Goal: Information Seeking & Learning: Learn about a topic

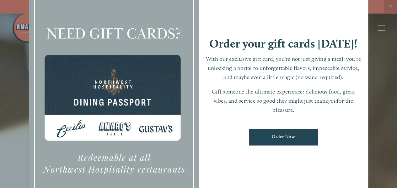
click at [20, 85] on div at bounding box center [198, 94] width 397 height 188
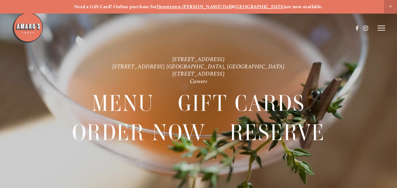
click at [382, 30] on icon at bounding box center [382, 28] width 8 height 6
click at [273, 29] on span "Menu" at bounding box center [274, 27] width 12 height 5
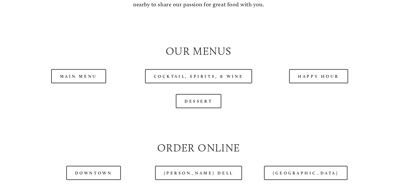
scroll to position [597, 0]
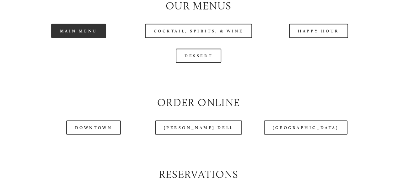
click at [89, 38] on link "Main Menu" at bounding box center [78, 31] width 55 height 14
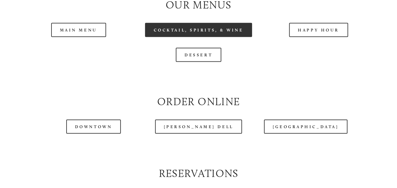
scroll to position [628, 0]
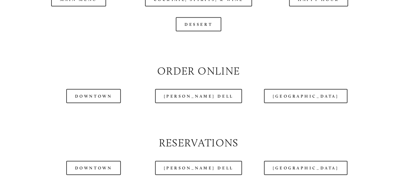
click at [89, 20] on div at bounding box center [182, 12] width 341 height 32
click at [67, 14] on div at bounding box center [182, 12] width 341 height 32
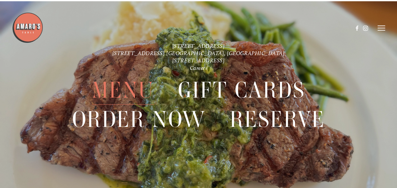
scroll to position [1274, 0]
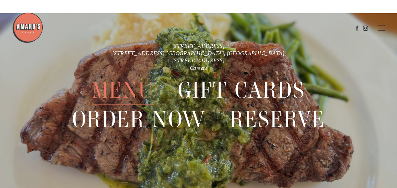
click at [137, 94] on span "Menu" at bounding box center [123, 89] width 62 height 29
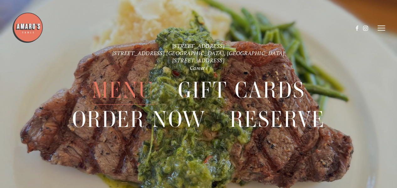
scroll to position [1306, 0]
click at [132, 91] on span "Menu" at bounding box center [123, 89] width 62 height 29
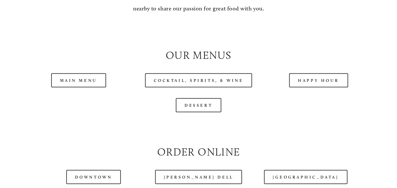
scroll to position [566, 0]
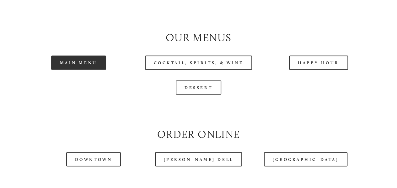
click at [97, 69] on link "Main Menu" at bounding box center [78, 62] width 55 height 14
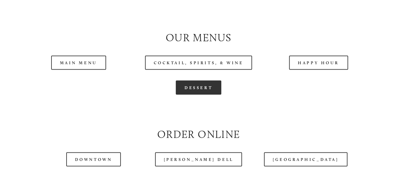
click at [205, 94] on link "Dessert" at bounding box center [199, 87] width 46 height 14
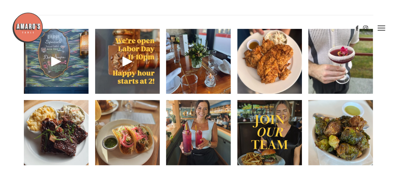
scroll to position [817, 0]
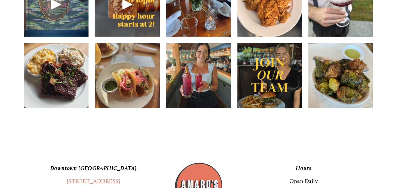
click at [60, 101] on img at bounding box center [56, 75] width 65 height 86
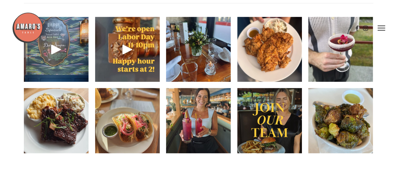
scroll to position [834, 0]
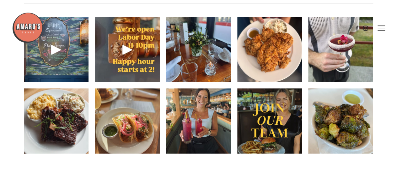
click at [269, 75] on img at bounding box center [270, 49] width 65 height 86
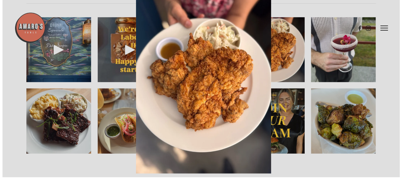
scroll to position [824, 0]
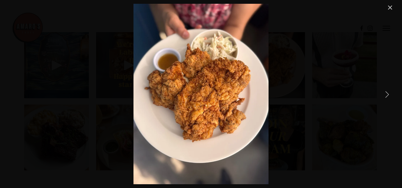
click at [386, 95] on link "Next Item" at bounding box center [387, 94] width 14 height 14
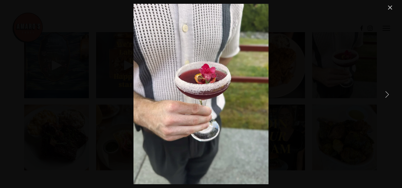
click at [386, 95] on link "Next Item" at bounding box center [387, 94] width 14 height 14
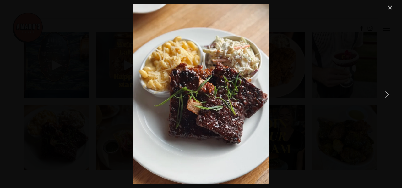
click at [385, 96] on link "Next Item" at bounding box center [387, 94] width 14 height 14
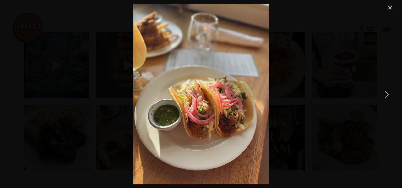
click at [385, 96] on link "Next Item" at bounding box center [387, 94] width 14 height 14
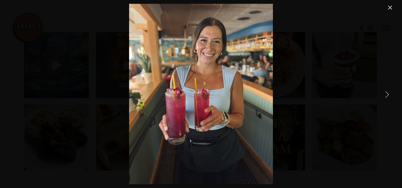
click at [385, 96] on link "Next Item" at bounding box center [387, 94] width 14 height 14
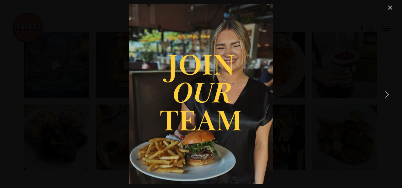
click at [385, 96] on link "Next Item" at bounding box center [387, 94] width 14 height 14
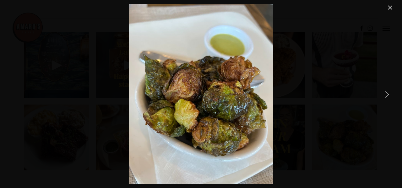
click at [385, 96] on link "Next Item" at bounding box center [387, 94] width 14 height 14
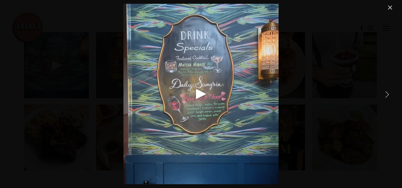
click at [385, 96] on link "Next Item" at bounding box center [387, 94] width 14 height 14
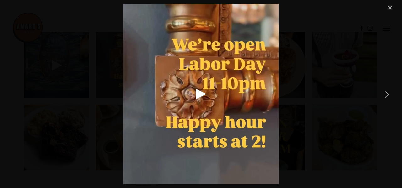
click at [385, 96] on link "Next Item" at bounding box center [387, 94] width 14 height 14
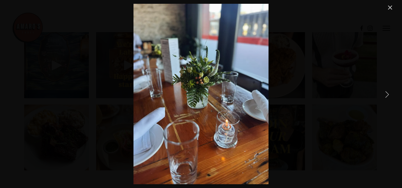
click at [385, 96] on link "Next Item" at bounding box center [387, 94] width 14 height 14
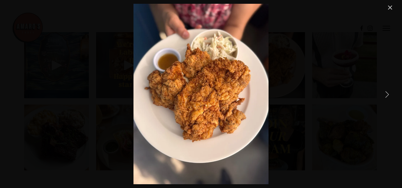
click at [389, 96] on link "Next Item" at bounding box center [387, 94] width 14 height 14
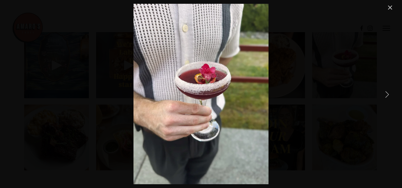
click at [388, 96] on link "Next Item" at bounding box center [387, 94] width 14 height 14
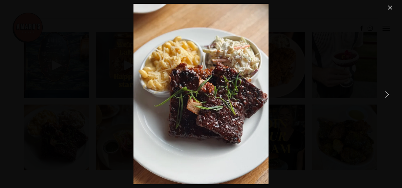
click at [388, 96] on link "Next Item" at bounding box center [387, 94] width 14 height 14
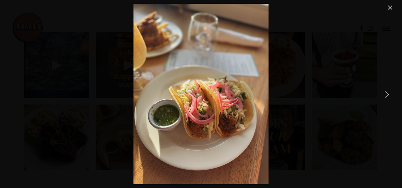
click at [388, 96] on link "Next Item" at bounding box center [387, 94] width 14 height 14
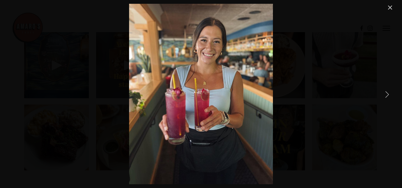
click at [388, 96] on link "Next Item" at bounding box center [387, 94] width 14 height 14
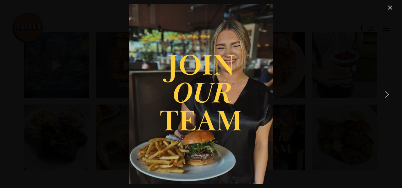
click at [388, 96] on link "Next Item" at bounding box center [387, 94] width 14 height 14
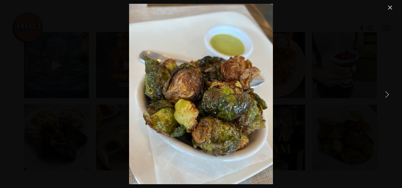
click at [392, 8] on link "Close" at bounding box center [390, 8] width 8 height 8
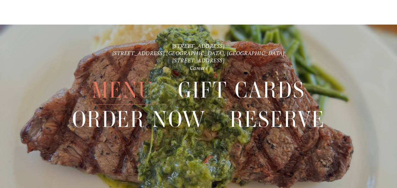
scroll to position [1306, 0]
